Goal: Task Accomplishment & Management: Use online tool/utility

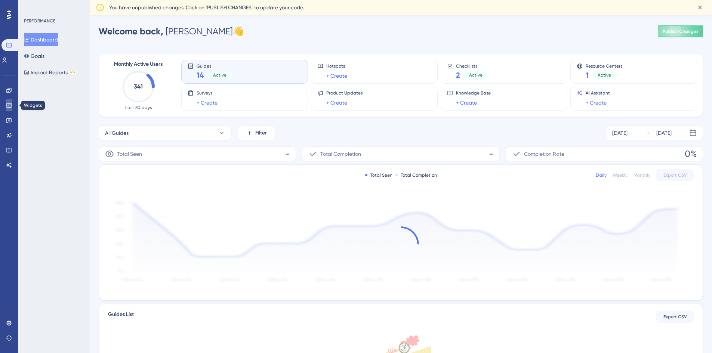
click at [7, 103] on icon at bounding box center [8, 105] width 5 height 4
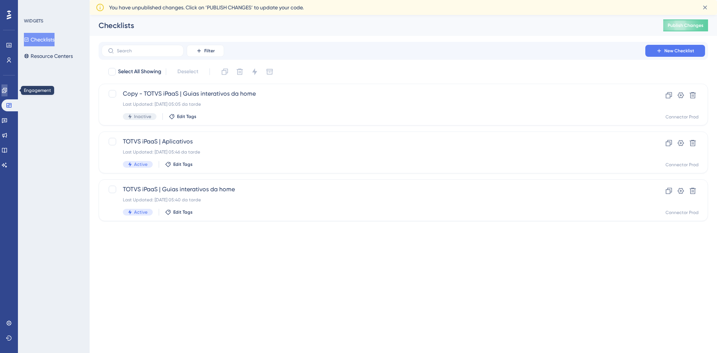
click at [7, 93] on icon at bounding box center [4, 90] width 5 height 5
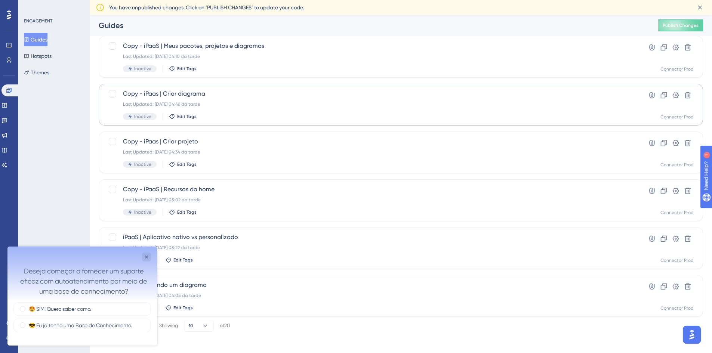
scroll to position [227, 0]
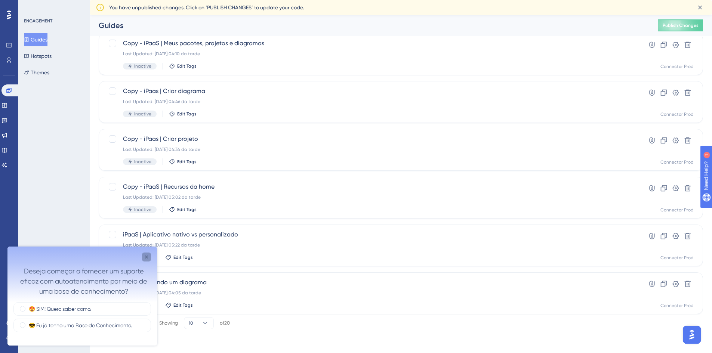
click at [146, 258] on icon "Close survey" at bounding box center [146, 257] width 6 height 6
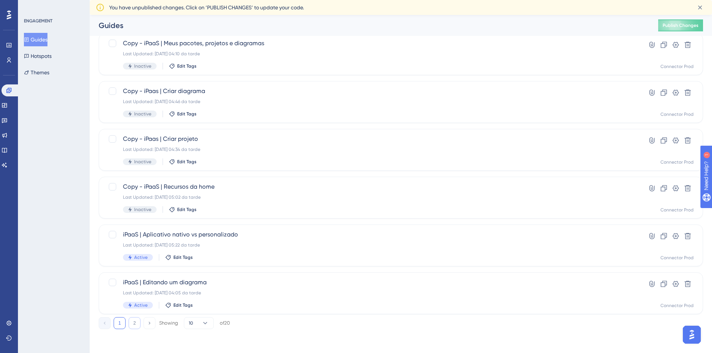
click at [137, 322] on button "2" at bounding box center [134, 323] width 12 height 12
click at [291, 47] on span "iPaaS | Monitorar as integrações" at bounding box center [371, 43] width 496 height 9
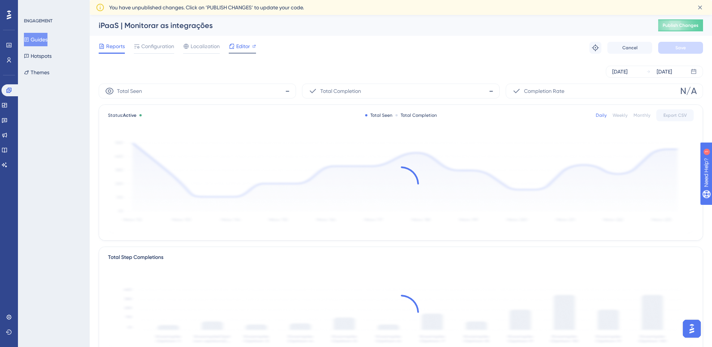
click at [247, 45] on span "Editor" at bounding box center [243, 46] width 14 height 9
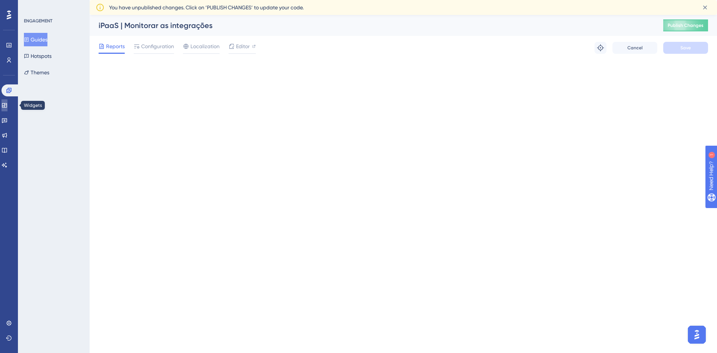
click at [3, 103] on link at bounding box center [4, 105] width 6 height 12
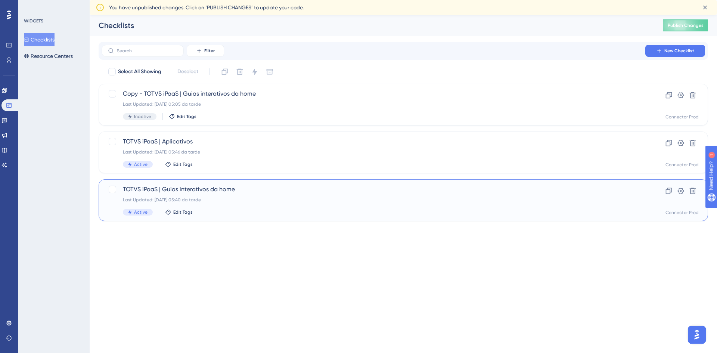
click at [259, 200] on div "Last Updated: 08.08.2025 05:40 da tarde" at bounding box center [373, 200] width 501 height 6
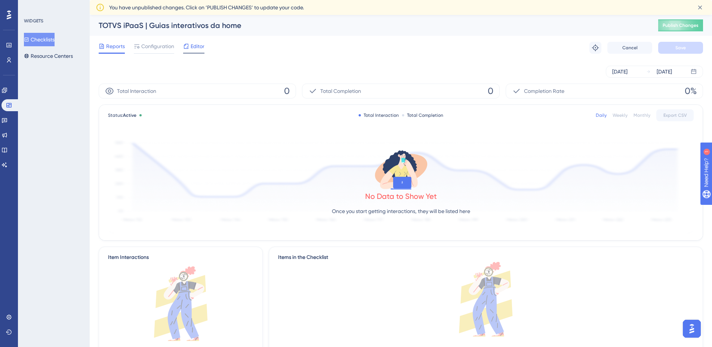
click at [194, 51] on div "Editor" at bounding box center [193, 48] width 21 height 12
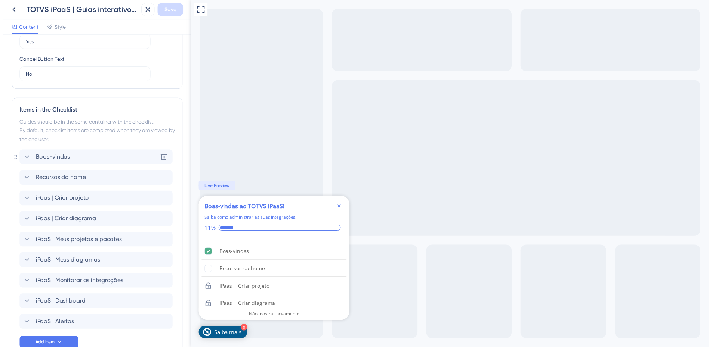
scroll to position [336, 0]
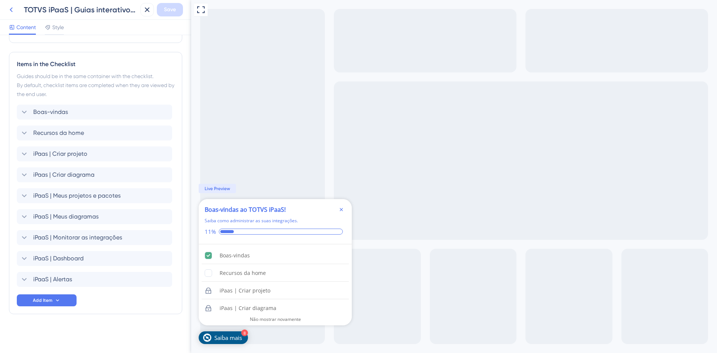
click at [9, 8] on icon at bounding box center [11, 9] width 9 height 9
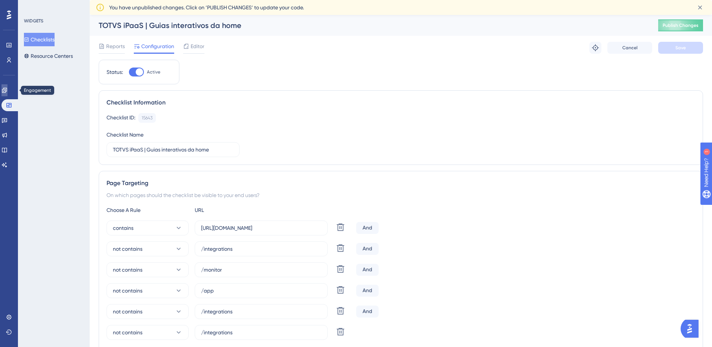
click at [7, 93] on link at bounding box center [4, 90] width 6 height 12
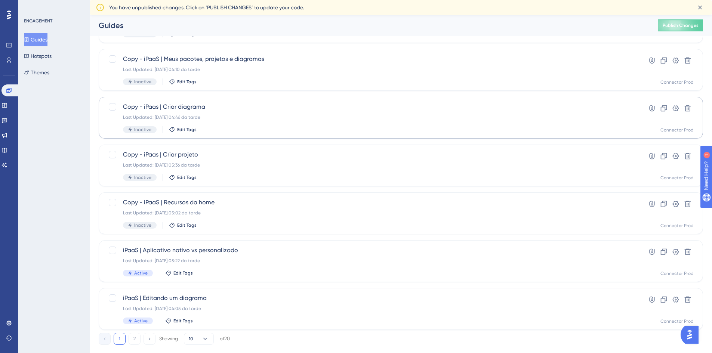
scroll to position [227, 0]
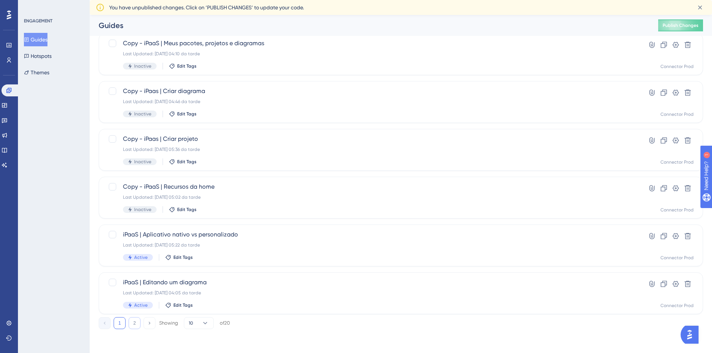
click at [137, 320] on button "2" at bounding box center [134, 323] width 12 height 12
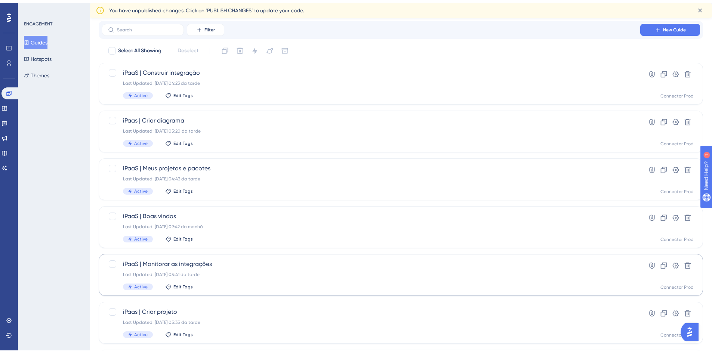
scroll to position [37, 0]
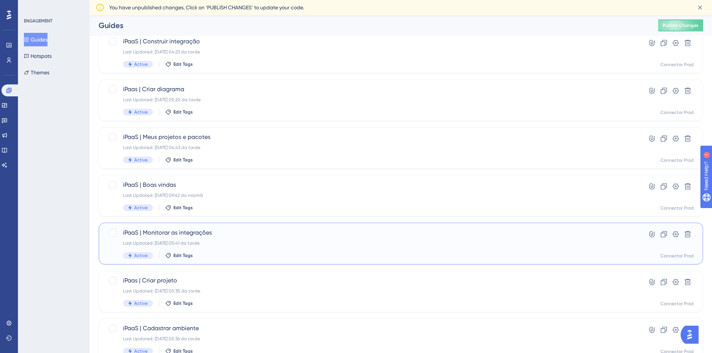
click at [257, 243] on div "Last Updated: 11.08.2025 05:41 da tarde" at bounding box center [371, 243] width 496 height 6
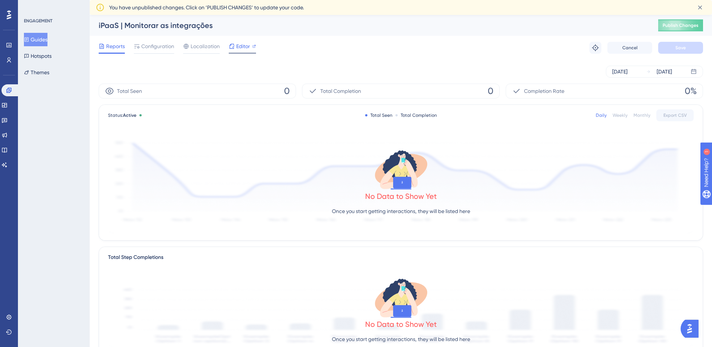
click at [244, 47] on span "Editor" at bounding box center [243, 46] width 14 height 9
